Goal: Complete application form

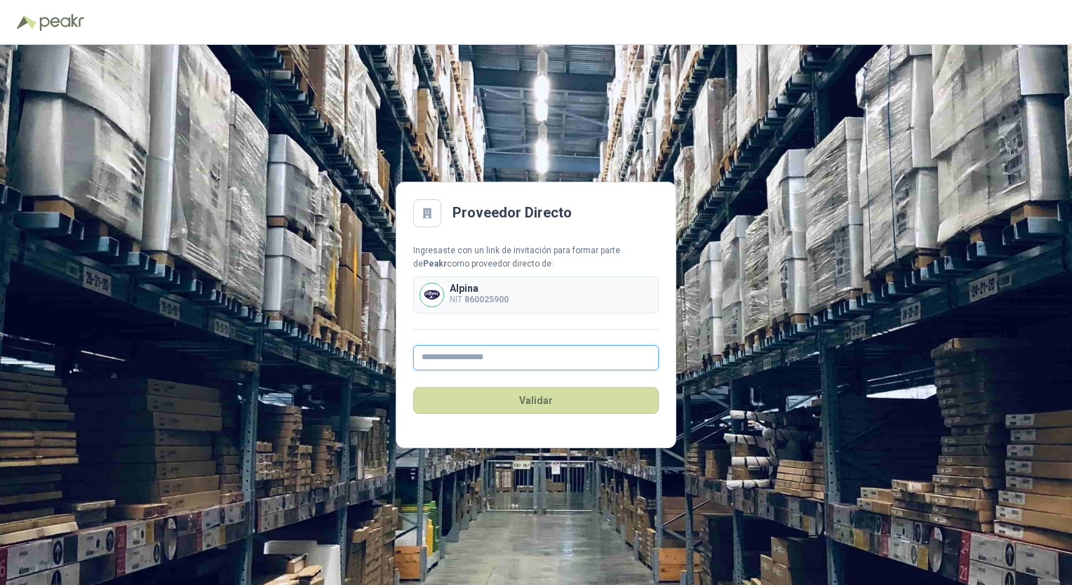
click at [458, 352] on input "text" at bounding box center [536, 357] width 246 height 25
type input "**********"
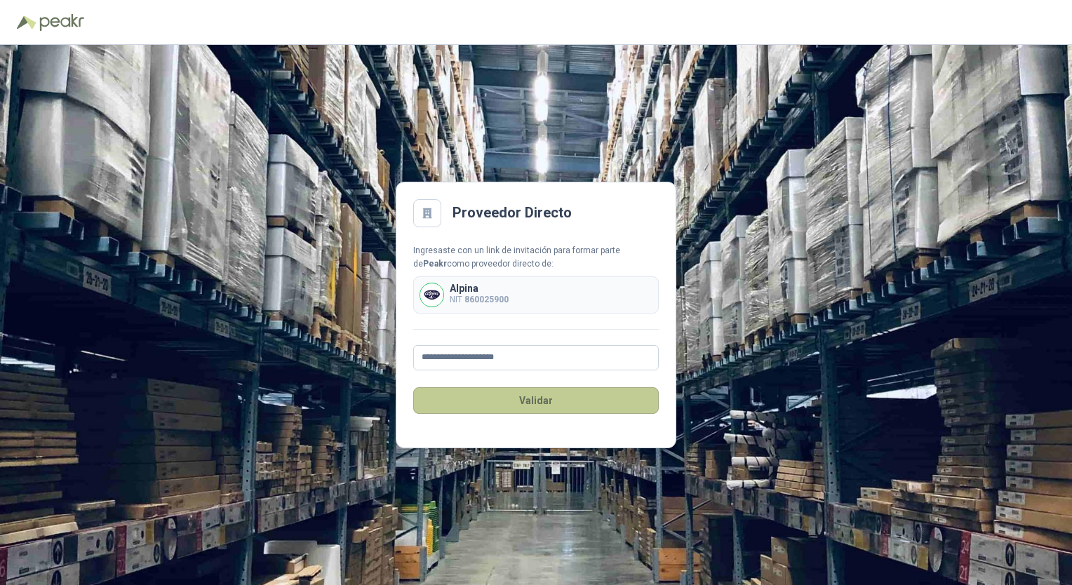
click at [493, 406] on button "Validar" at bounding box center [536, 400] width 246 height 27
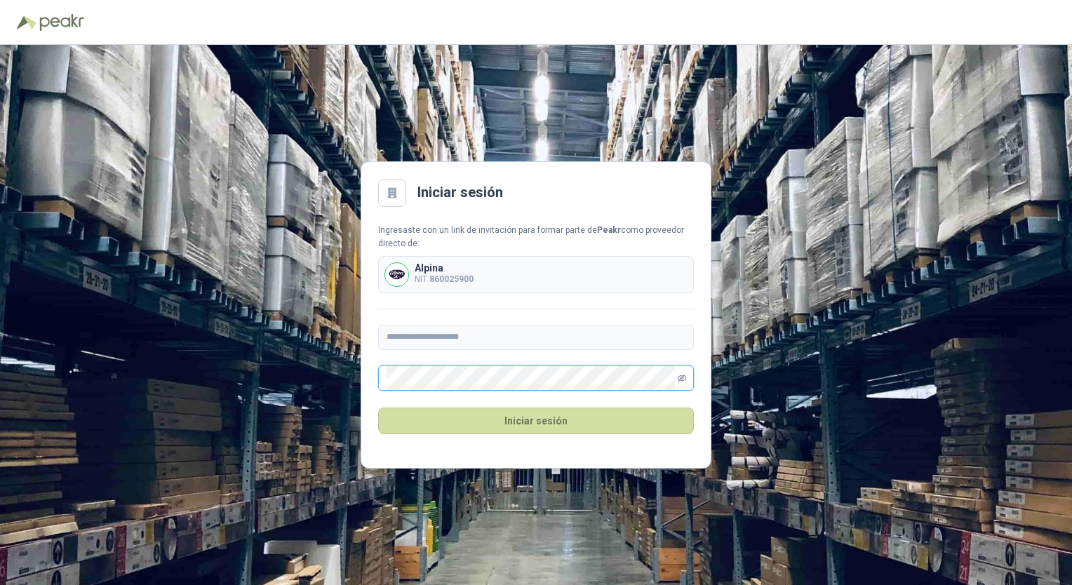
click at [678, 378] on icon "eye-invisible" at bounding box center [682, 378] width 8 height 7
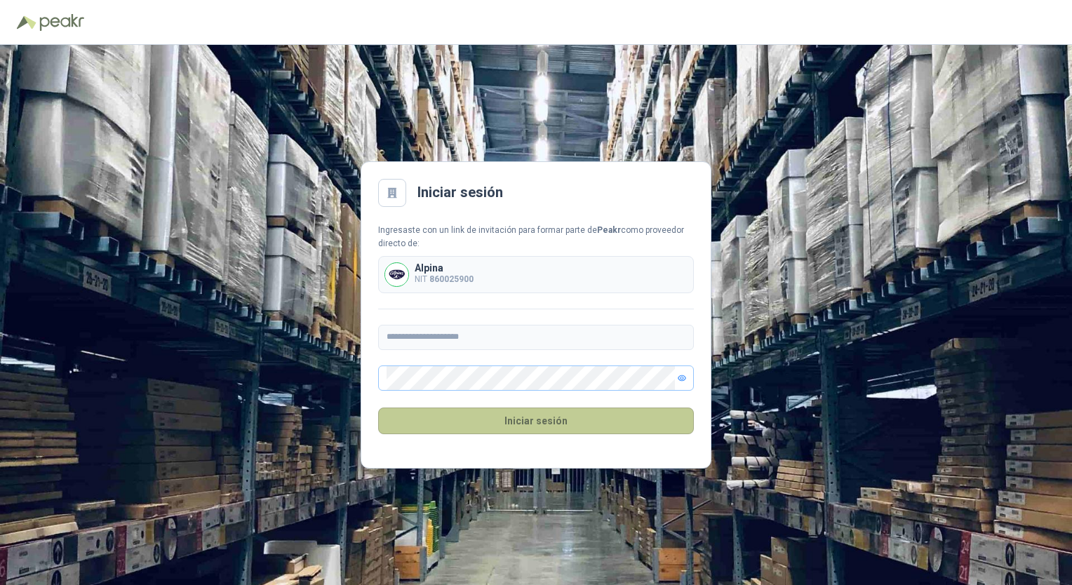
click at [639, 427] on button "Iniciar sesión" at bounding box center [536, 421] width 316 height 27
click at [559, 432] on button "Iniciar sesión" at bounding box center [536, 421] width 316 height 27
click at [570, 421] on button "Iniciar sesión" at bounding box center [536, 421] width 316 height 27
click at [616, 427] on button "Iniciar sesión" at bounding box center [536, 421] width 316 height 27
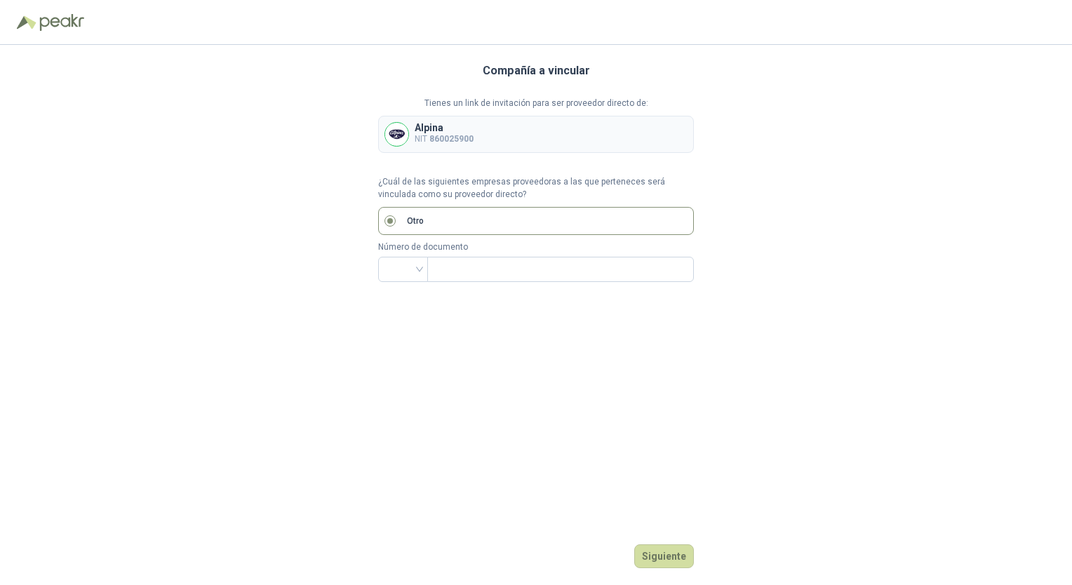
click at [469, 124] on p "Alpina" at bounding box center [444, 128] width 59 height 10
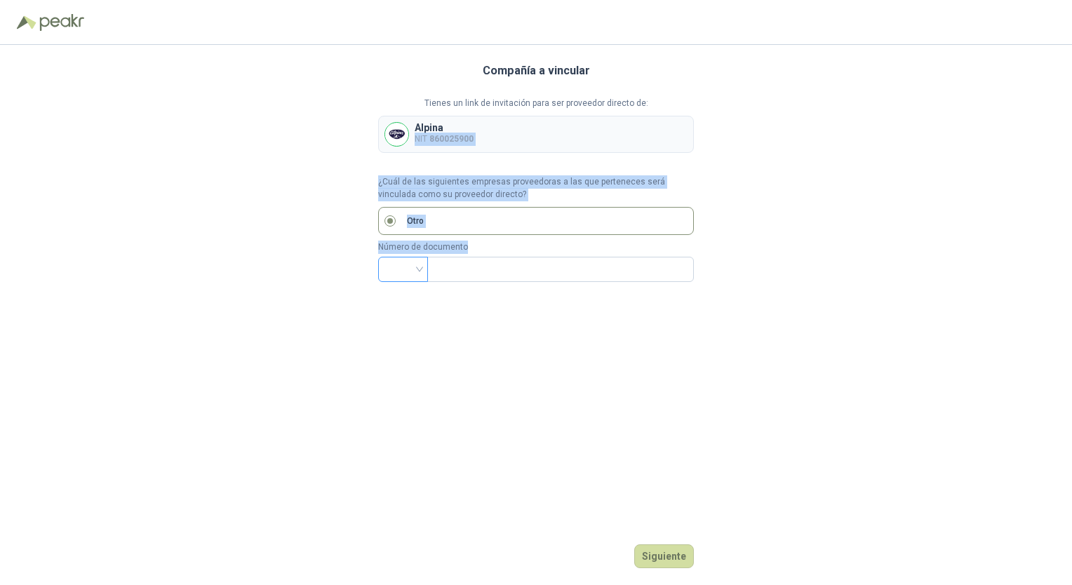
drag, startPoint x: 469, startPoint y: 124, endPoint x: 420, endPoint y: 270, distance: 153.8
click at [420, 270] on div "Tienes un link de invitación para ser proveedor directo de: Alpina NIT 86002590…" at bounding box center [536, 189] width 316 height 185
click at [420, 270] on div at bounding box center [403, 269] width 50 height 25
click at [395, 344] on div "NIT" at bounding box center [403, 343] width 27 height 15
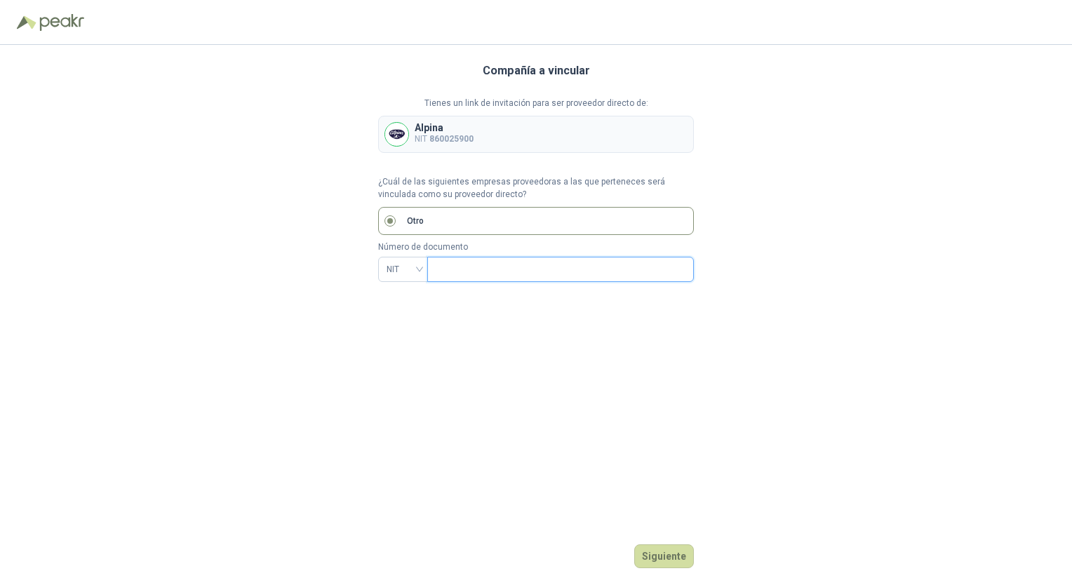
click at [477, 268] on input "text" at bounding box center [559, 270] width 247 height 24
type input "*********"
click at [660, 563] on button "Siguiente" at bounding box center [665, 557] width 60 height 24
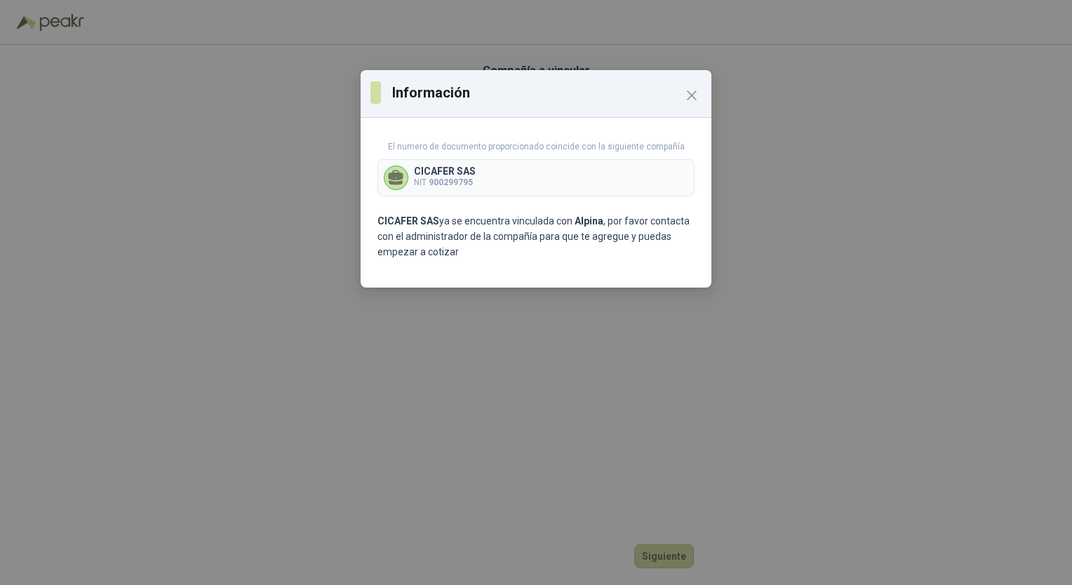
click at [571, 168] on div "CICAFER SAS NIT 900299795" at bounding box center [536, 177] width 317 height 37
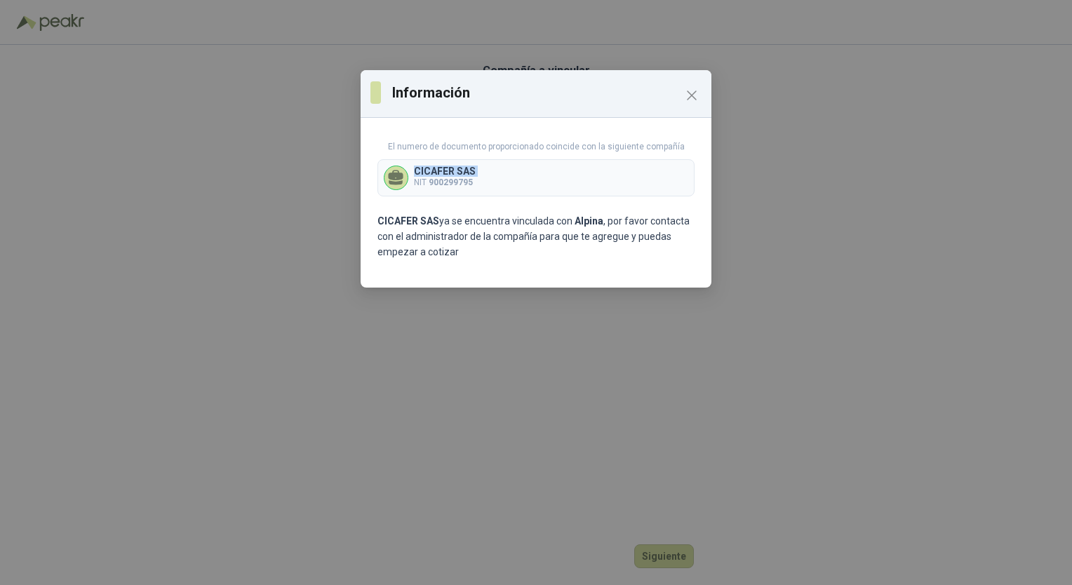
click at [571, 168] on div "CICAFER SAS NIT 900299795" at bounding box center [536, 177] width 317 height 37
click at [689, 91] on icon "Close" at bounding box center [692, 95] width 17 height 17
